Goal: Task Accomplishment & Management: Use online tool/utility

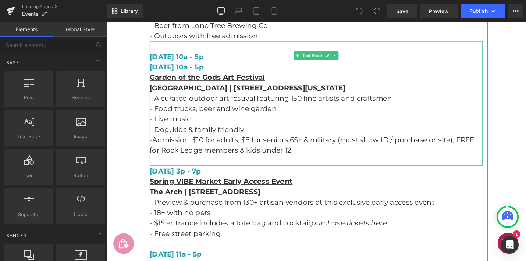
scroll to position [2408, 0]
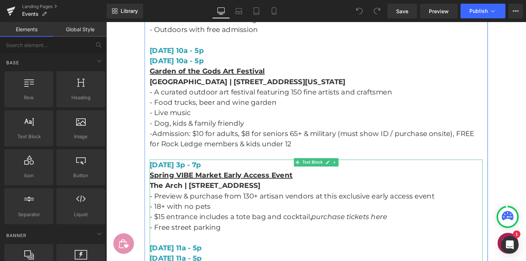
click at [349, 169] on icon at bounding box center [349, 171] width 4 height 4
click at [343, 169] on icon at bounding box center [345, 171] width 4 height 4
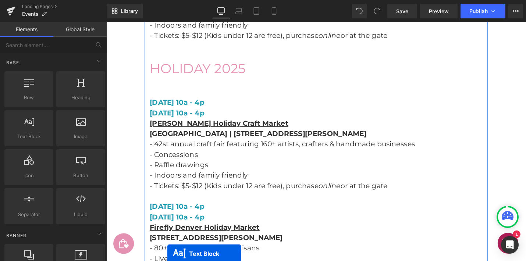
scroll to position [862, 0]
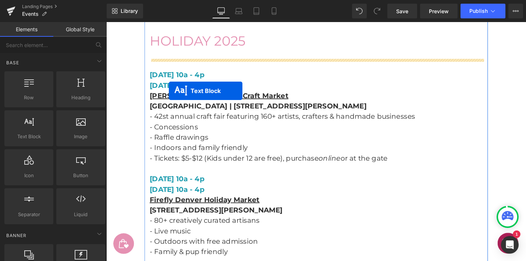
drag, startPoint x: 297, startPoint y: 120, endPoint x: 173, endPoint y: 95, distance: 126.8
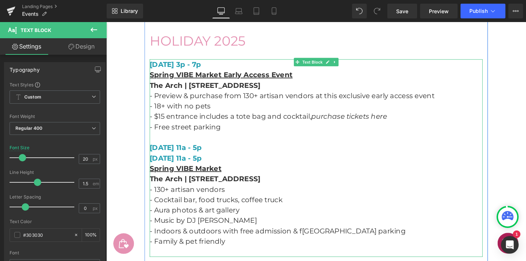
click at [194, 67] on strong "[DATE] 3p - 7p" at bounding box center [179, 67] width 54 height 9
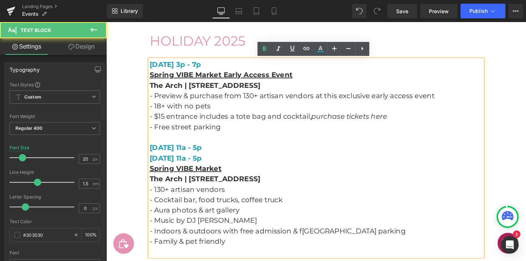
click at [194, 67] on strong "[DATE] 3p - 7p" at bounding box center [179, 67] width 54 height 9
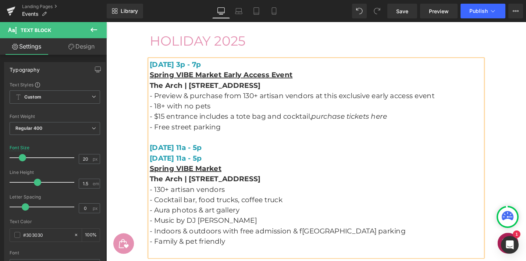
click at [205, 68] on strong "[DATE] 3p - 7p" at bounding box center [179, 67] width 54 height 9
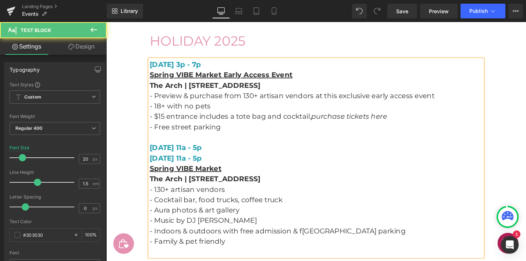
click at [205, 157] on span "[DATE] 11a - 5p" at bounding box center [179, 155] width 55 height 9
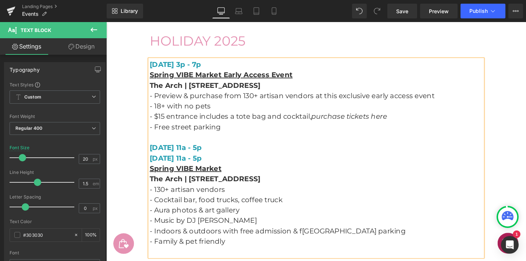
click at [207, 155] on span "[DATE] 11a - 5p" at bounding box center [179, 155] width 55 height 9
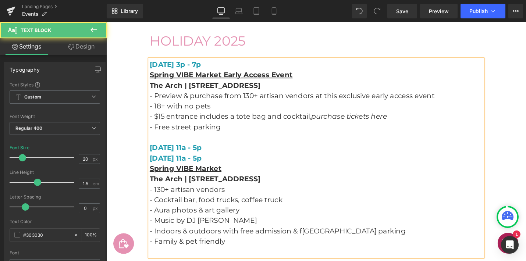
click at [207, 168] on span "[DATE] 11a - 5p" at bounding box center [179, 166] width 55 height 9
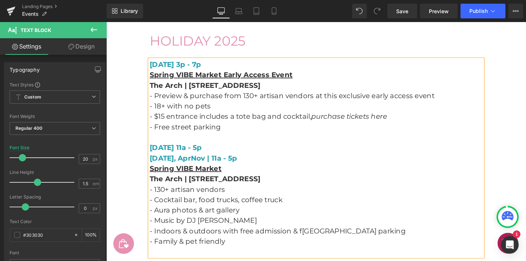
click at [199, 167] on span "[DATE], AprNov | 11a - 5p" at bounding box center [198, 166] width 93 height 9
click at [207, 156] on span "[DATE] 11a - 5p" at bounding box center [179, 155] width 55 height 9
drag, startPoint x: 180, startPoint y: 178, endPoint x: 153, endPoint y: 178, distance: 26.9
click at [153, 178] on link "Spring VIBE Market" at bounding box center [190, 177] width 76 height 9
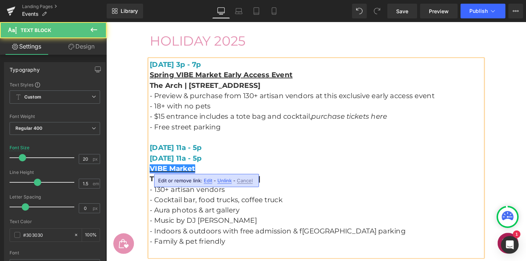
click at [169, 178] on link "VIBE Market" at bounding box center [176, 177] width 48 height 9
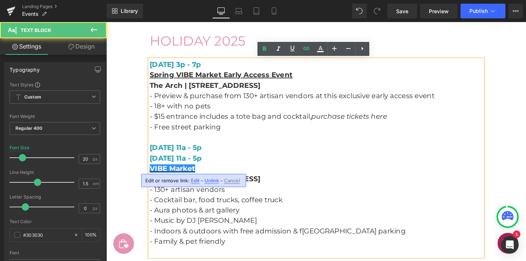
click at [220, 177] on p "VIBE Market" at bounding box center [328, 177] width 353 height 11
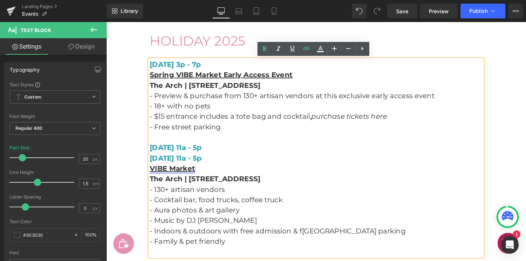
click at [173, 178] on link "VIBE Market" at bounding box center [176, 177] width 48 height 9
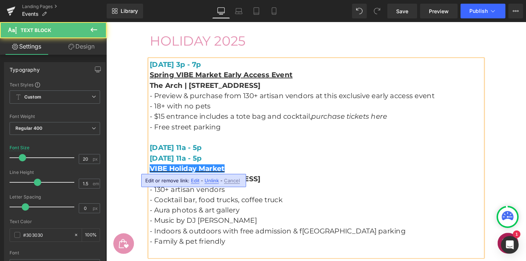
click at [343, 181] on p "VIBE Holiday Market" at bounding box center [328, 177] width 353 height 11
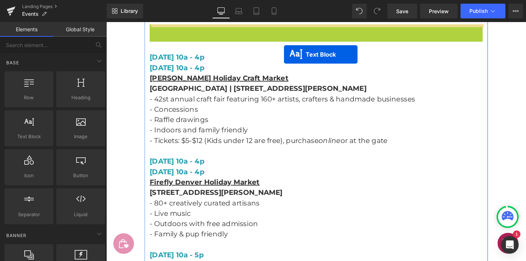
scroll to position [869, 0]
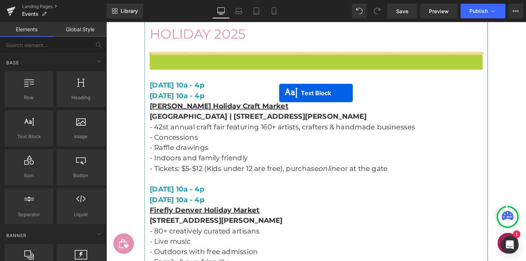
drag, startPoint x: 308, startPoint y: 64, endPoint x: 290, endPoint y: 97, distance: 37.7
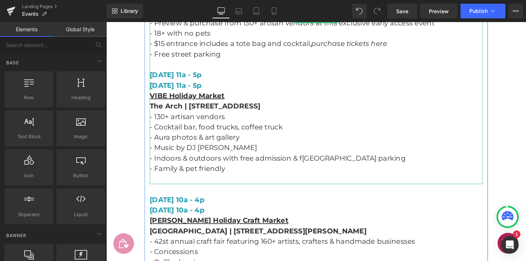
scroll to position [941, 0]
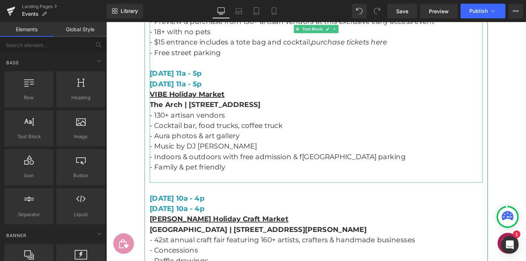
click at [169, 186] on p at bounding box center [328, 186] width 353 height 11
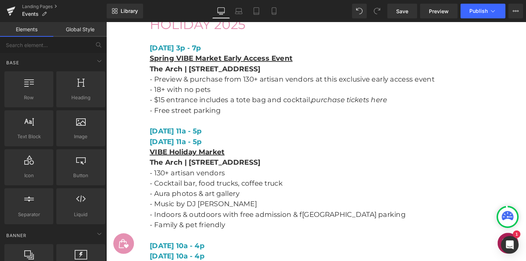
scroll to position [879, 0]
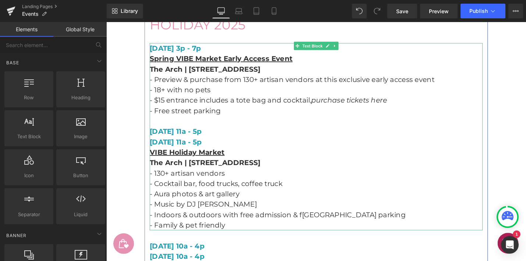
click at [241, 219] on p "- Music by DJ [PERSON_NAME]" at bounding box center [328, 215] width 353 height 11
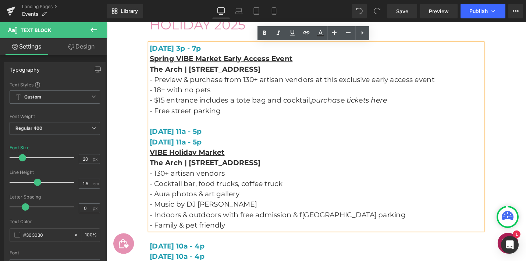
click at [282, 114] on p "- Free street parking" at bounding box center [328, 116] width 353 height 11
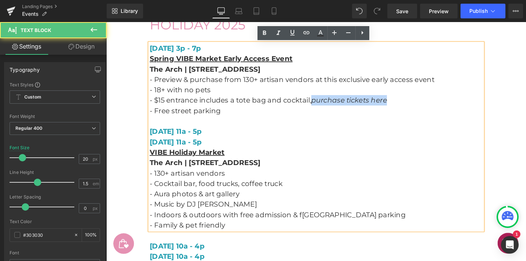
drag, startPoint x: 325, startPoint y: 106, endPoint x: 408, endPoint y: 105, distance: 83.1
click at [409, 105] on p "- $15 entrance includes a tote bag and cocktail, purchase tickets here" at bounding box center [328, 105] width 353 height 11
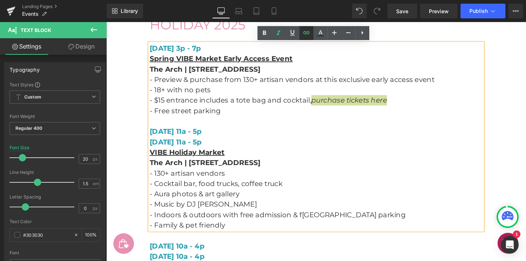
click at [308, 31] on icon at bounding box center [306, 32] width 6 height 3
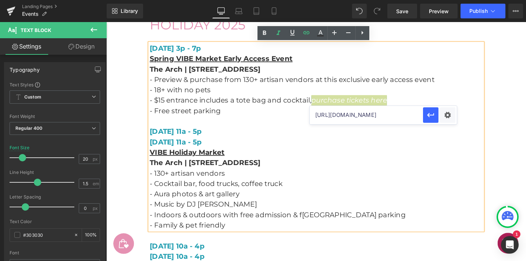
click at [332, 117] on input "[URL][DOMAIN_NAME]" at bounding box center [366, 115] width 113 height 18
paste input "denver-holiday-early-access-event"
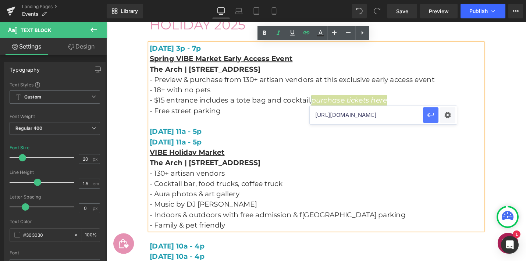
scroll to position [0, 0]
click at [429, 120] on button "button" at bounding box center [430, 114] width 15 height 15
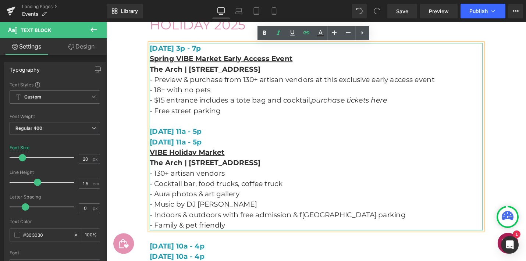
click at [436, 146] on p "[DATE] 11a - 5p" at bounding box center [328, 149] width 353 height 11
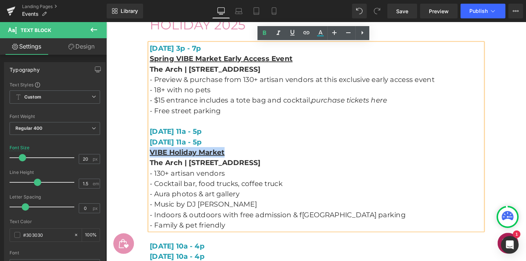
drag, startPoint x: 235, startPoint y: 162, endPoint x: 148, endPoint y: 160, distance: 86.9
click at [309, 32] on icon at bounding box center [306, 32] width 6 height 3
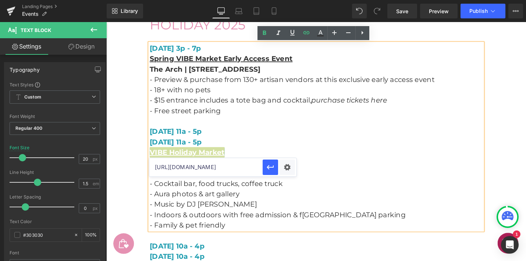
click at [222, 166] on input "[URL][DOMAIN_NAME]" at bounding box center [205, 167] width 113 height 18
paste input "holiday-vibe-market-[GEOGRAPHIC_DATA]-2"
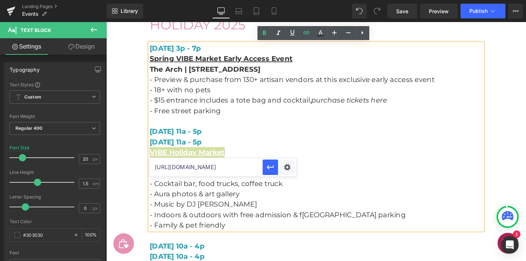
scroll to position [0, 86]
type input "[URL][DOMAIN_NAME]"
click at [269, 170] on icon "button" at bounding box center [270, 167] width 9 height 9
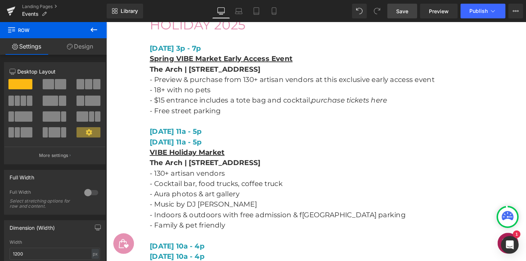
click at [404, 12] on span "Save" at bounding box center [402, 11] width 12 height 8
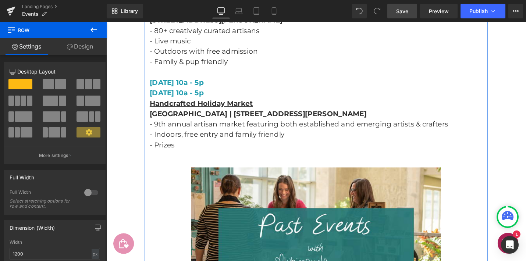
scroll to position [1263, 0]
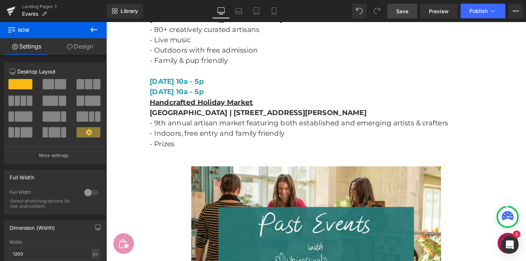
click at [404, 14] on span "Save" at bounding box center [402, 11] width 12 height 8
click at [476, 12] on span "Publish" at bounding box center [478, 11] width 18 height 6
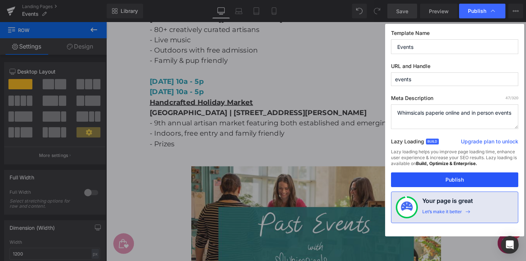
click at [468, 182] on button "Publish" at bounding box center [454, 180] width 127 height 15
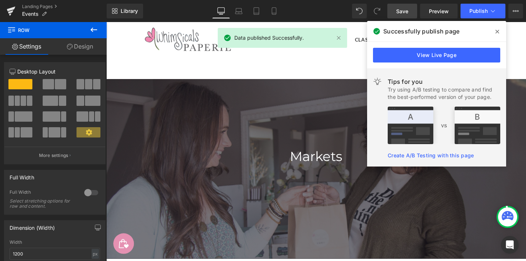
click at [496, 31] on icon at bounding box center [498, 32] width 4 height 6
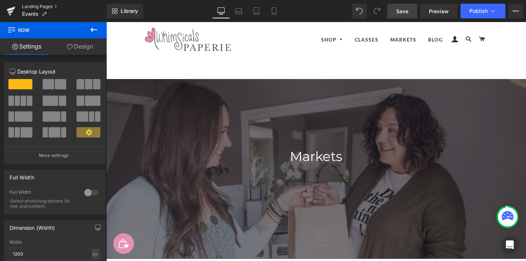
click at [28, 7] on link "Landing Pages" at bounding box center [64, 7] width 85 height 6
